Goal: Task Accomplishment & Management: Manage account settings

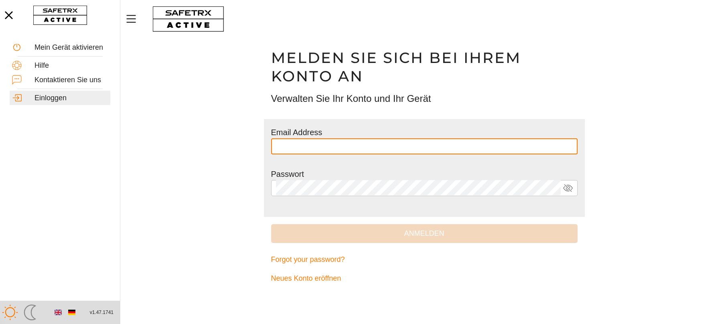
type input "**********"
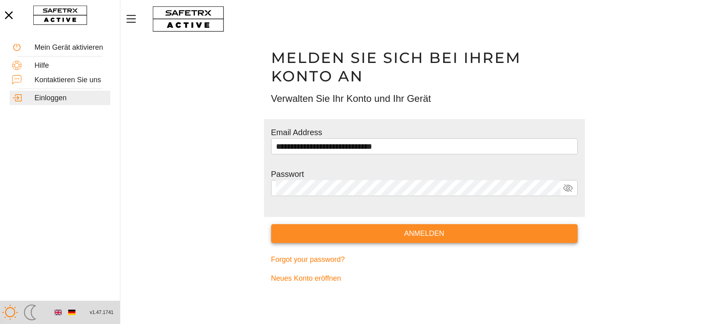
click at [300, 233] on span "Anmelden" at bounding box center [425, 233] width 294 height 12
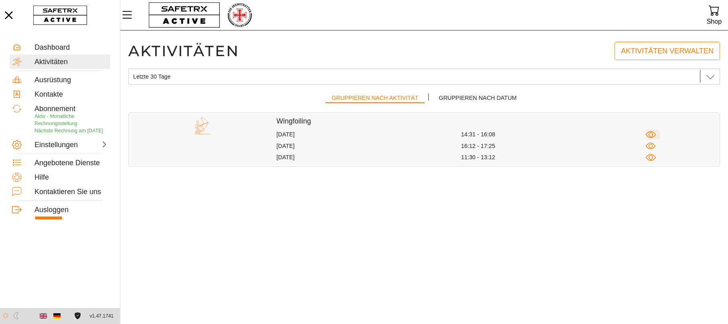
click at [650, 133] on icon "button" at bounding box center [651, 135] width 10 height 10
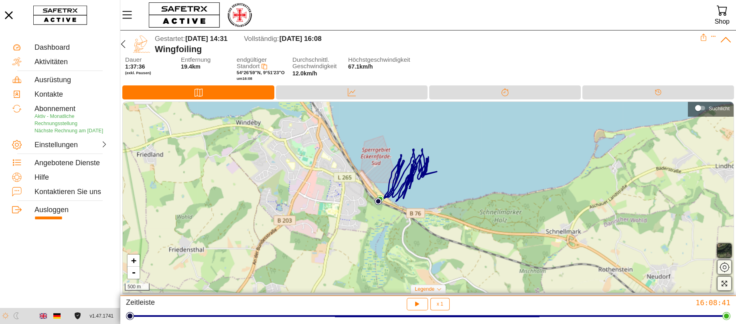
drag, startPoint x: 446, startPoint y: 172, endPoint x: 415, endPoint y: 163, distance: 32.2
click at [415, 163] on icon at bounding box center [407, 176] width 59 height 54
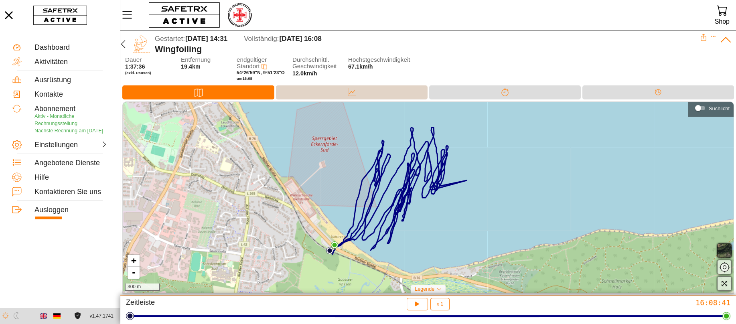
click at [330, 95] on div "Daten" at bounding box center [352, 92] width 152 height 14
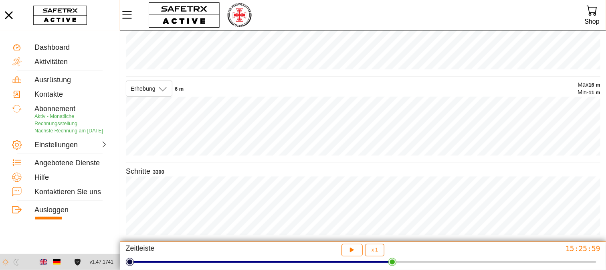
scroll to position [183, 0]
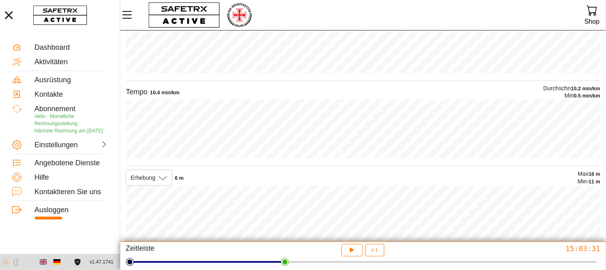
click at [162, 91] on div "10.4 min/km" at bounding box center [164, 92] width 29 height 7
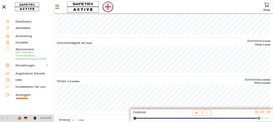
scroll to position [94, 0]
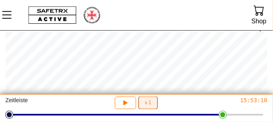
click at [151, 107] on span "x 1" at bounding box center [148, 102] width 6 height 9
click at [151, 105] on span "x 1" at bounding box center [148, 102] width 6 height 5
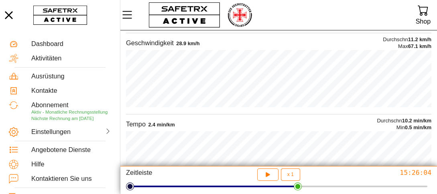
scroll to position [43, 0]
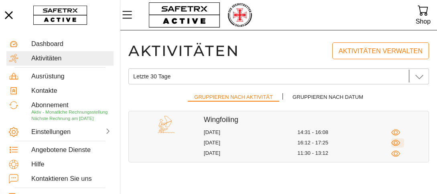
click at [396, 142] on icon "button" at bounding box center [395, 143] width 9 height 9
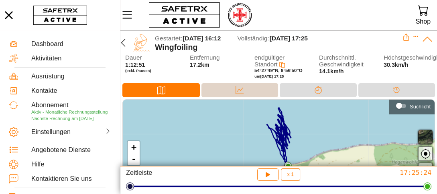
click at [250, 90] on div "Daten" at bounding box center [239, 90] width 77 height 14
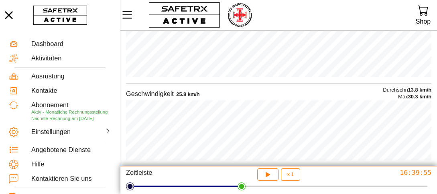
scroll to position [28, 0]
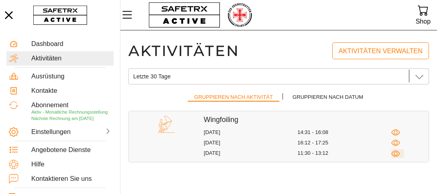
click at [394, 154] on icon "button" at bounding box center [395, 154] width 9 height 9
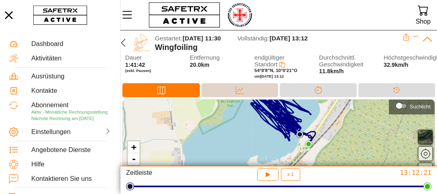
click at [251, 89] on div "Daten" at bounding box center [239, 90] width 77 height 14
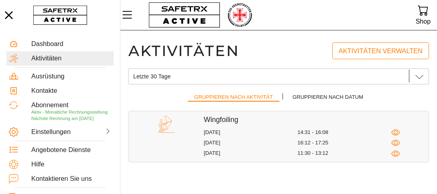
scroll to position [0, 0]
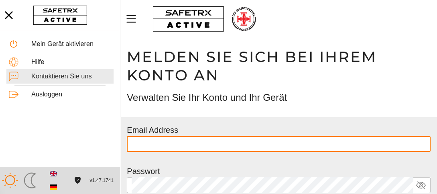
type input "**********"
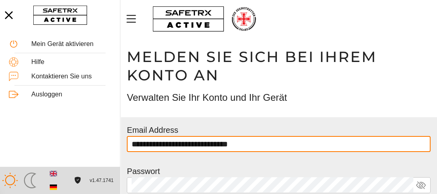
scroll to position [93, 0]
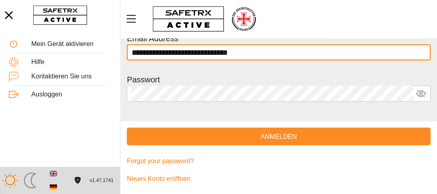
click at [250, 136] on span "Anmelden" at bounding box center [278, 136] width 290 height 11
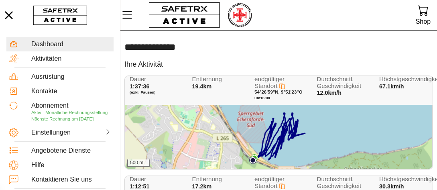
click at [265, 134] on div "500 m" at bounding box center [278, 136] width 307 height 63
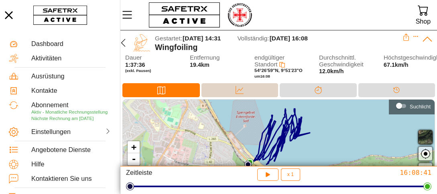
click at [256, 88] on div "Daten" at bounding box center [239, 90] width 77 height 14
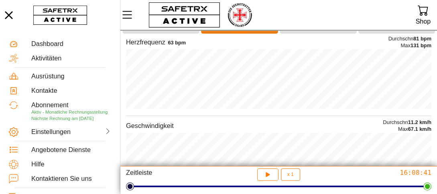
scroll to position [96, 0]
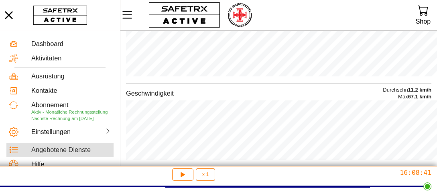
drag, startPoint x: 379, startPoint y: 101, endPoint x: 68, endPoint y: 171, distance: 318.6
click at [70, 154] on div "Angebotene Dienste" at bounding box center [71, 150] width 80 height 8
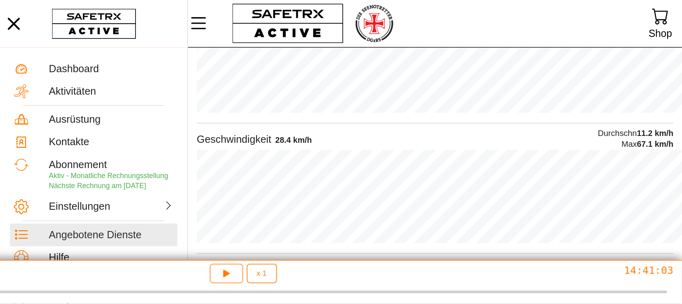
scroll to position [92, 0]
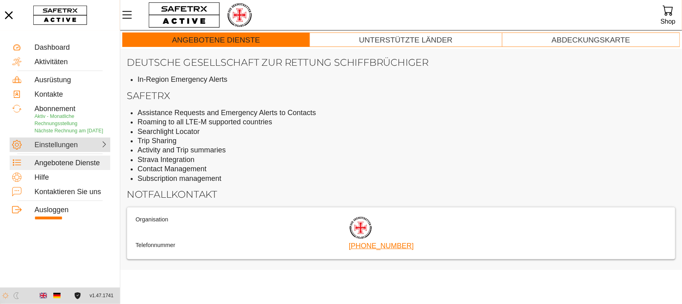
click at [56, 150] on div "Einstellungen" at bounding box center [51, 145] width 35 height 9
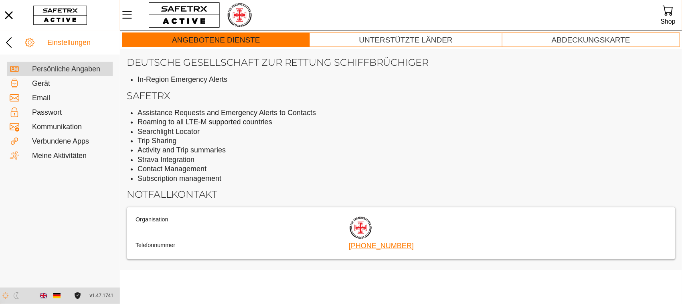
click at [48, 73] on div "Persönliche Angaben" at bounding box center [59, 69] width 105 height 14
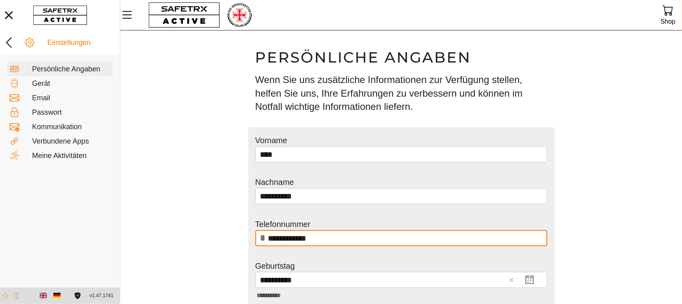
scroll to position [93, 0]
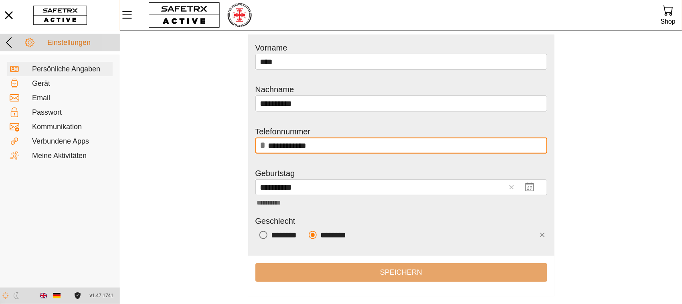
click at [57, 42] on div "Einstellungen" at bounding box center [82, 42] width 70 height 9
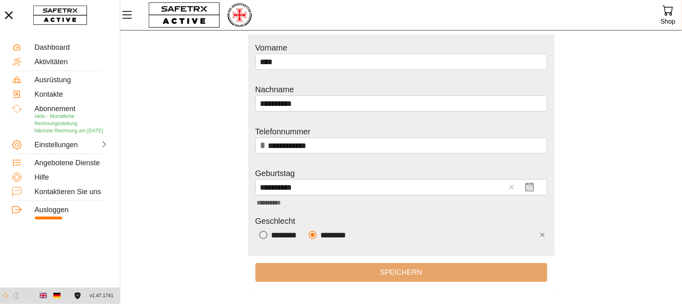
scroll to position [0, 0]
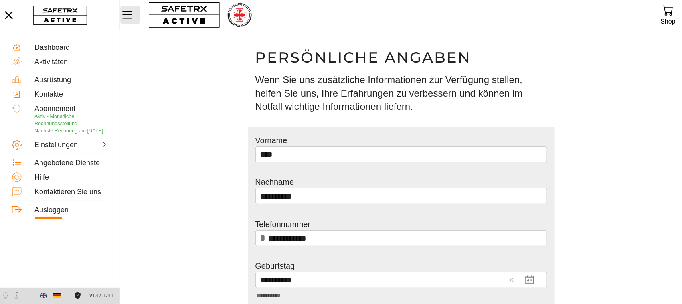
click at [126, 12] on icon "MenÜ" at bounding box center [127, 15] width 10 height 8
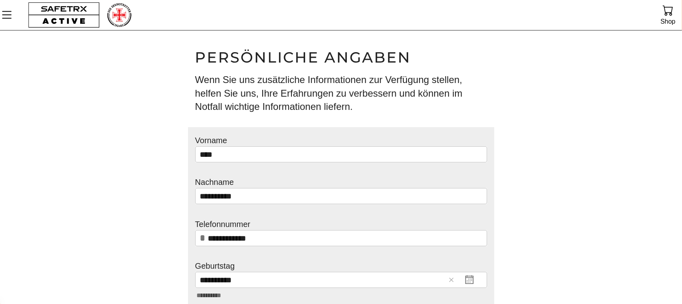
scroll to position [93, 0]
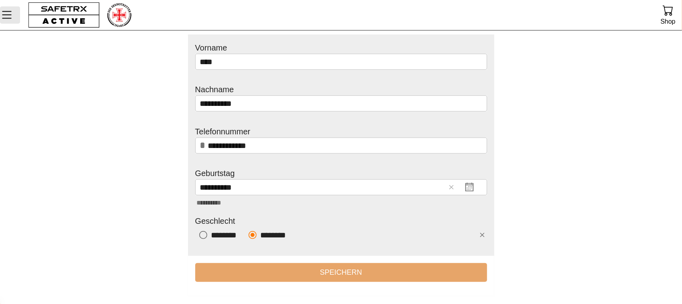
click at [8, 11] on icon "MenÜ" at bounding box center [7, 15] width 10 height 8
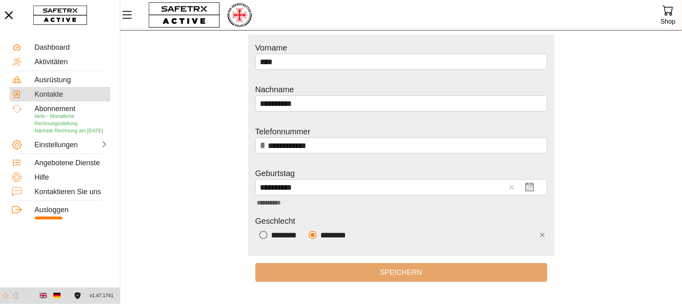
click at [53, 92] on div "Kontakte" at bounding box center [70, 94] width 73 height 9
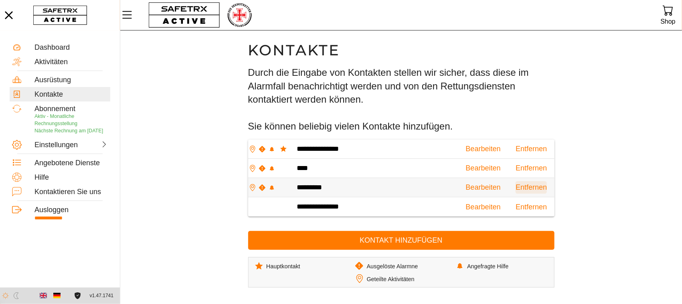
click at [524, 186] on span "Entfernen" at bounding box center [531, 187] width 31 height 12
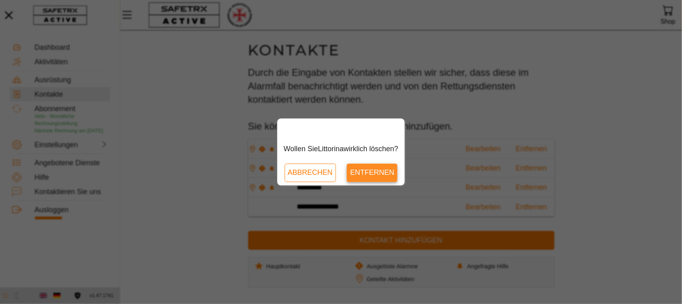
click at [366, 173] on span "Entfernen" at bounding box center [372, 172] width 44 height 12
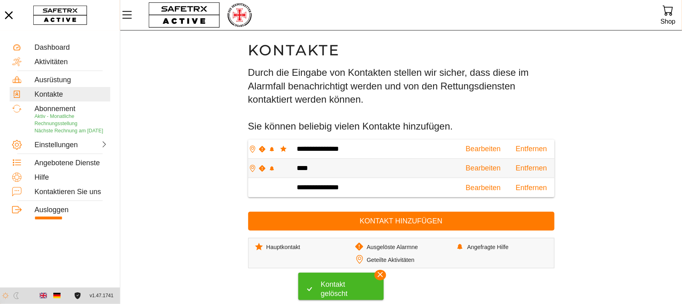
click at [266, 168] on img at bounding box center [262, 168] width 7 height 7
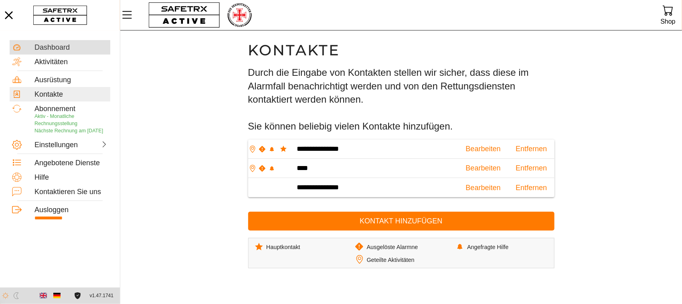
click at [59, 45] on div "Dashboard" at bounding box center [70, 47] width 73 height 9
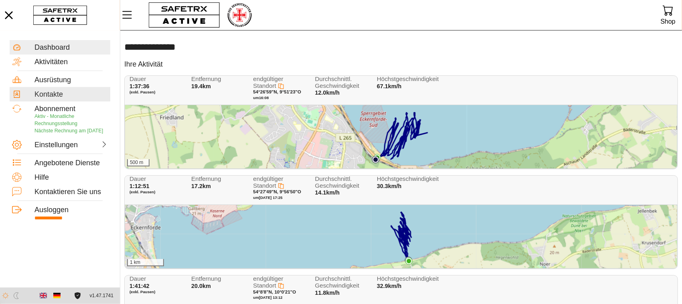
scroll to position [50, 0]
